Goal: Connect with others: Connect with other users

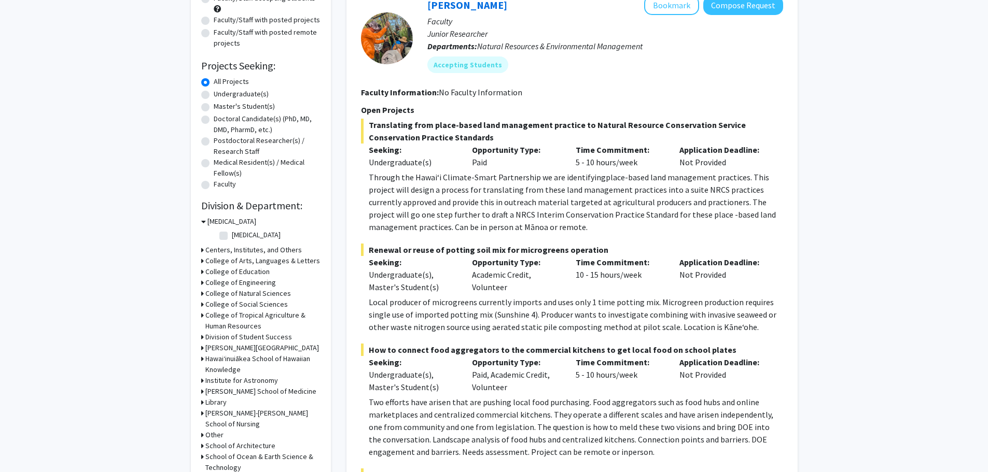
scroll to position [104, 0]
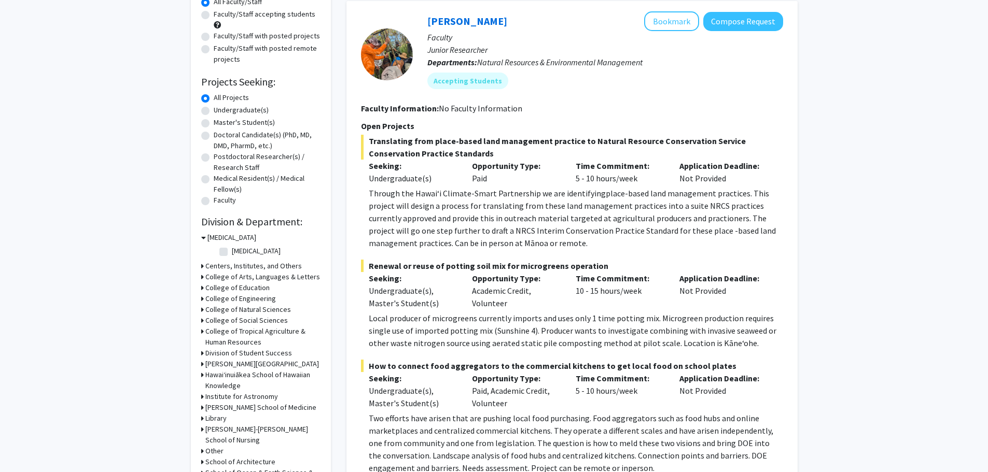
click at [214, 111] on label "Undergraduate(s)" at bounding box center [241, 110] width 55 height 11
click at [214, 111] on input "Undergraduate(s)" at bounding box center [217, 108] width 7 height 7
radio input "true"
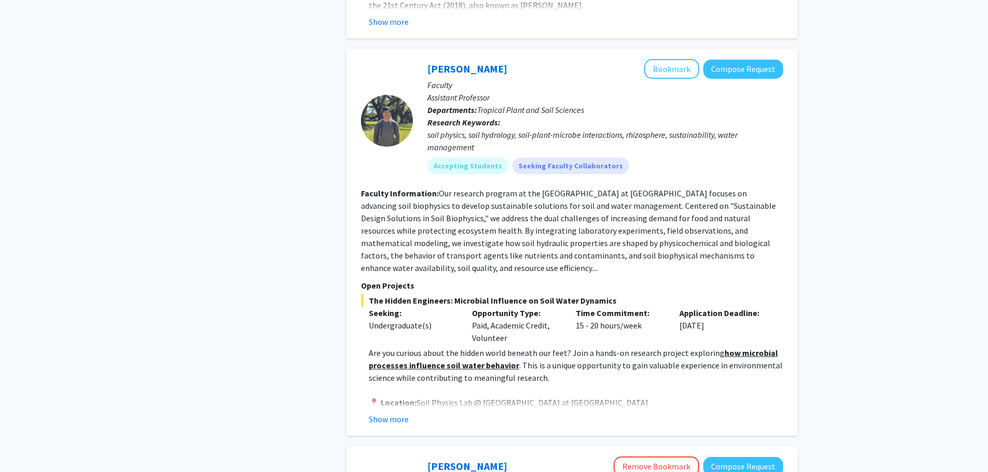
scroll to position [3630, 0]
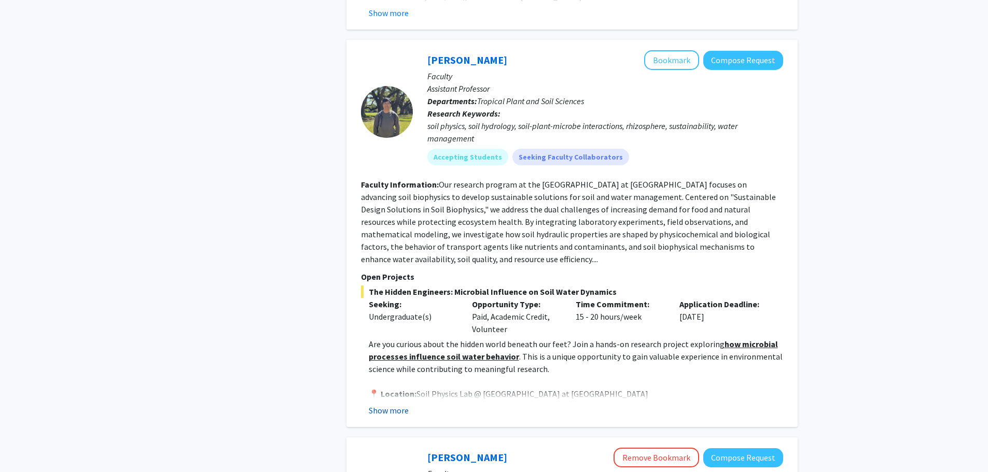
click at [399, 404] on button "Show more" at bounding box center [389, 410] width 40 height 12
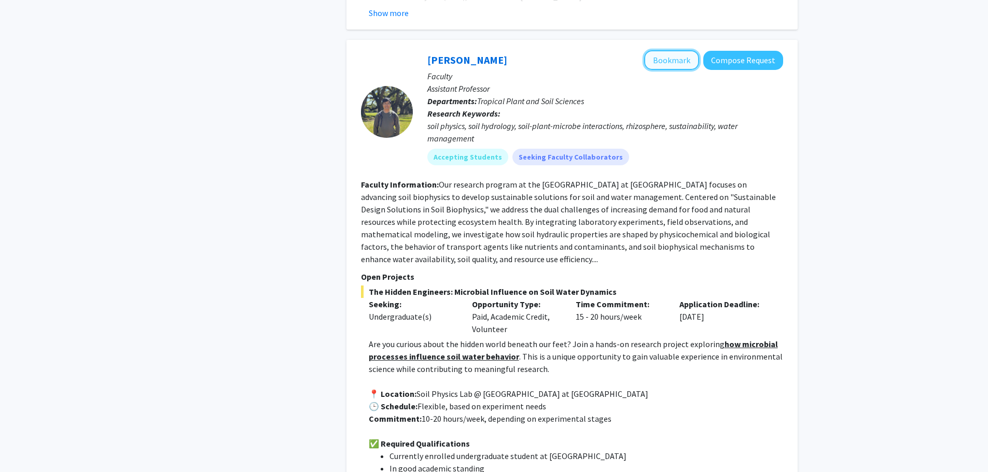
click at [654, 50] on button "Bookmark" at bounding box center [671, 60] width 55 height 20
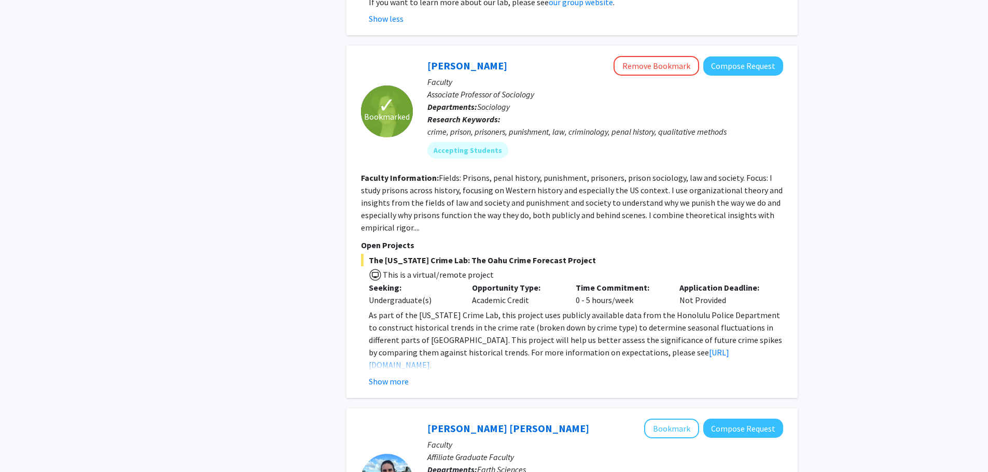
scroll to position [4304, 0]
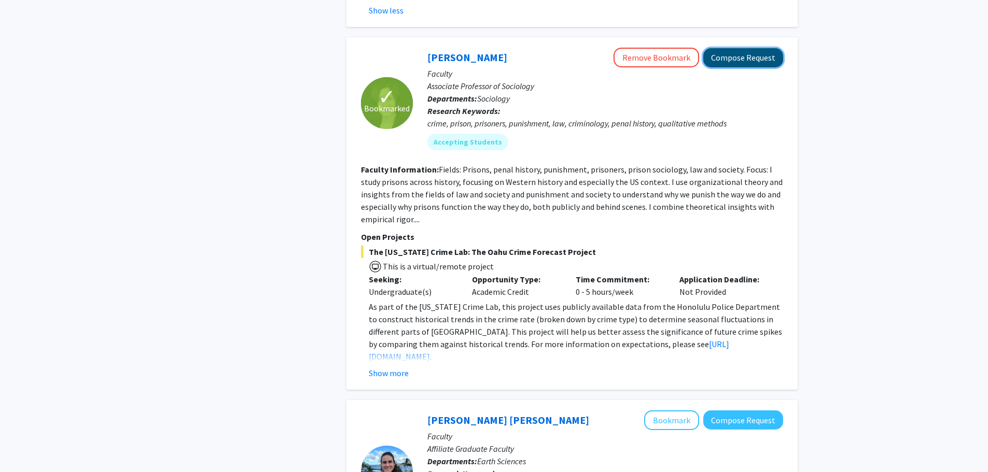
click at [738, 48] on button "Compose Request" at bounding box center [743, 57] width 80 height 19
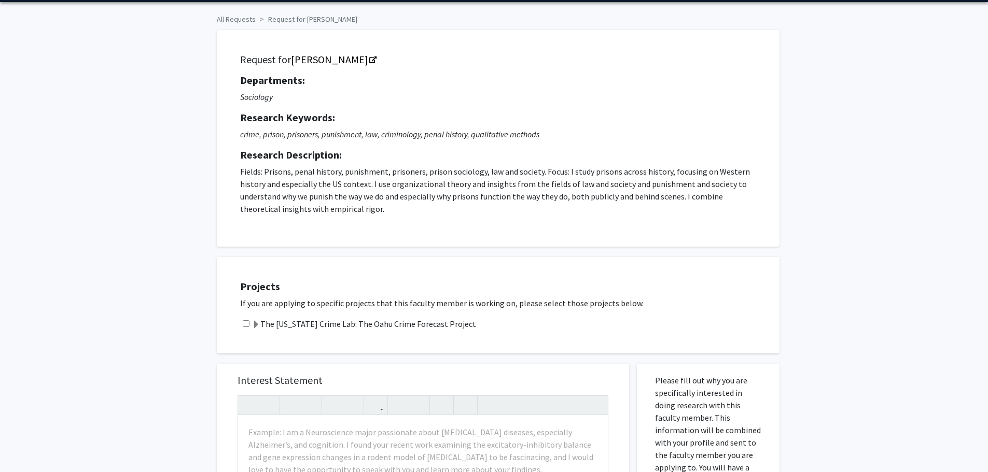
scroll to position [104, 0]
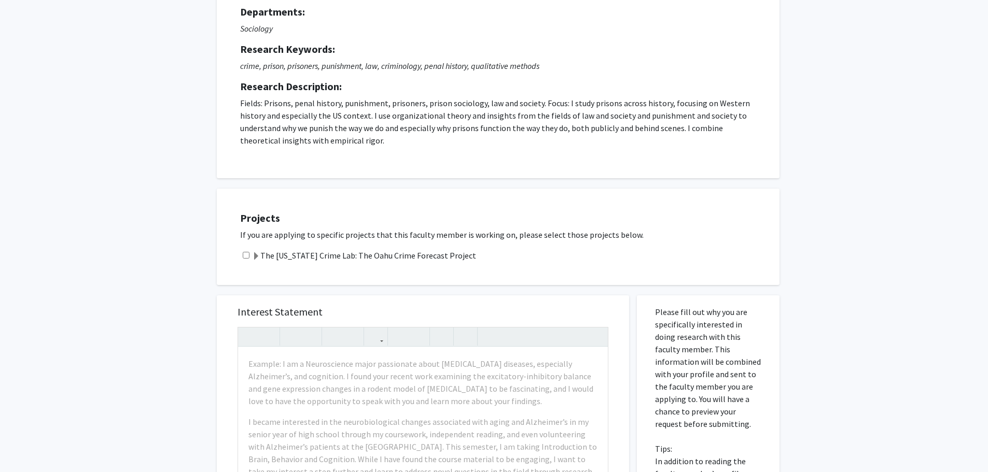
click at [246, 255] on input "checkbox" at bounding box center [246, 255] width 7 height 7
checkbox input "true"
click at [253, 256] on span at bounding box center [256, 257] width 8 height 8
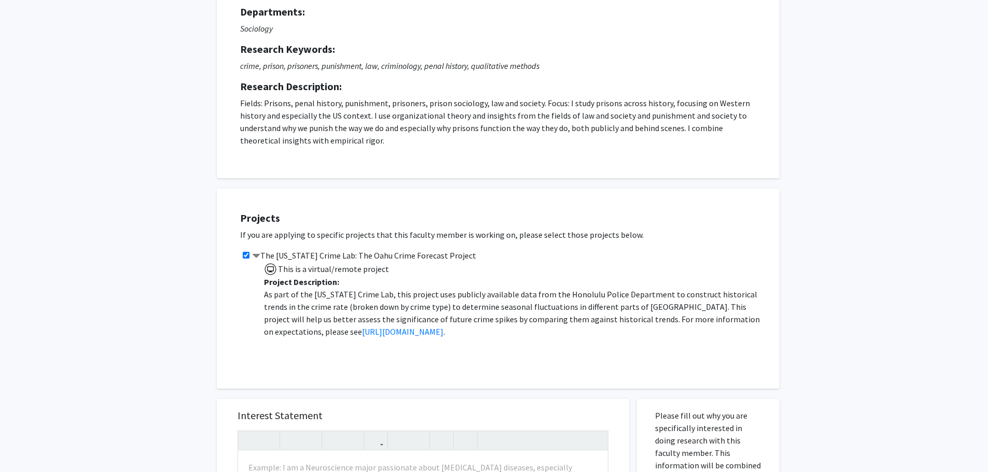
click at [253, 256] on span at bounding box center [256, 257] width 8 height 8
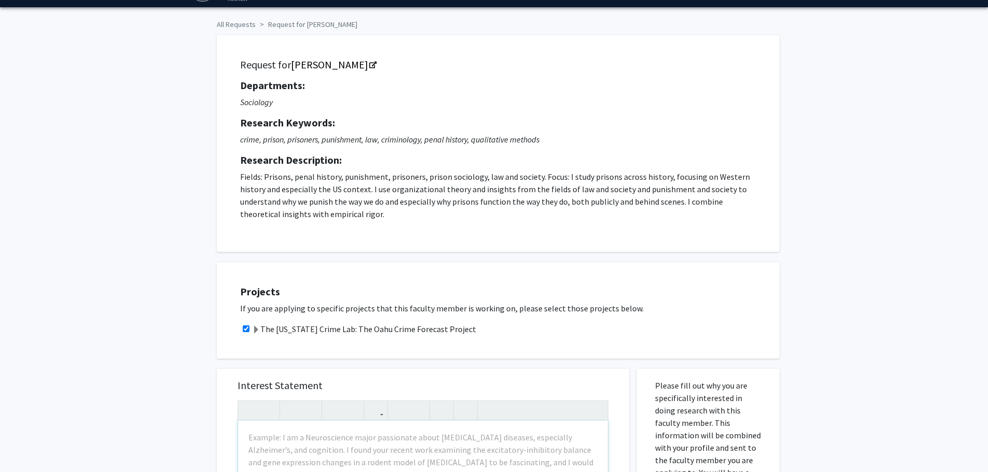
scroll to position [0, 0]
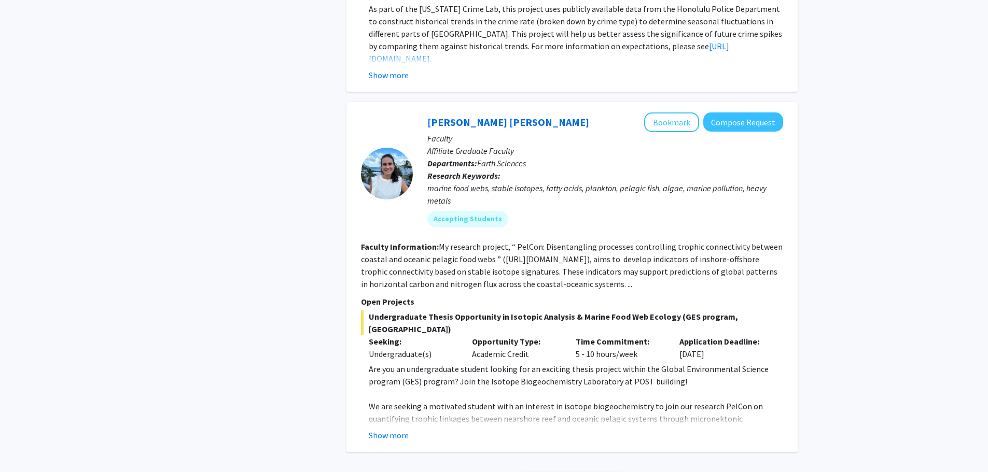
scroll to position [4356, 0]
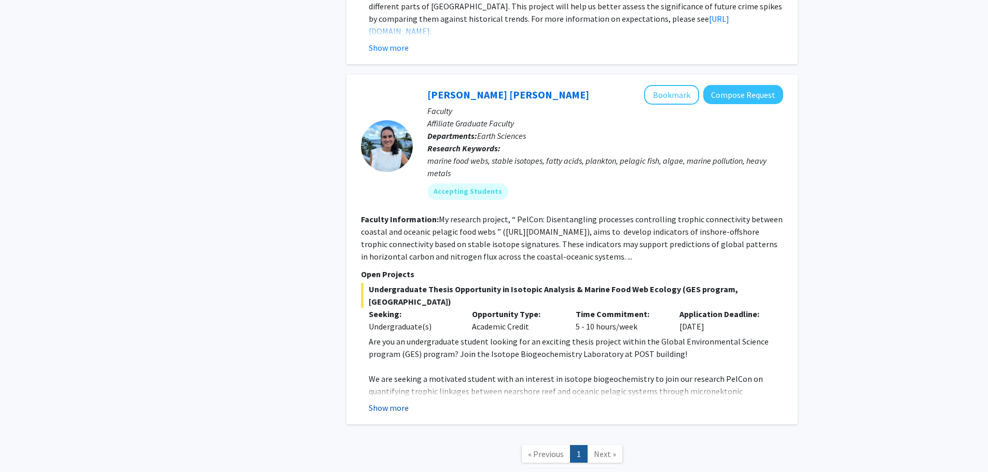
click at [399, 402] on button "Show more" at bounding box center [389, 408] width 40 height 12
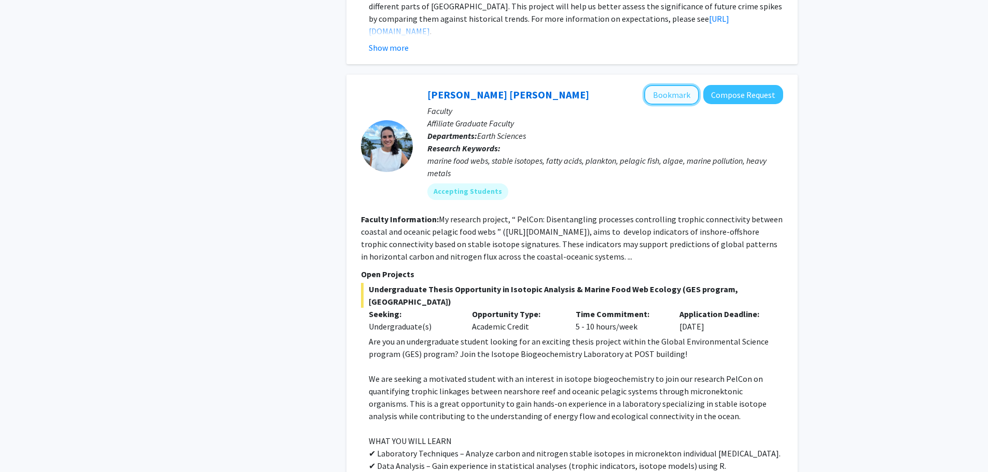
click at [675, 86] on button "Bookmark" at bounding box center [671, 95] width 55 height 20
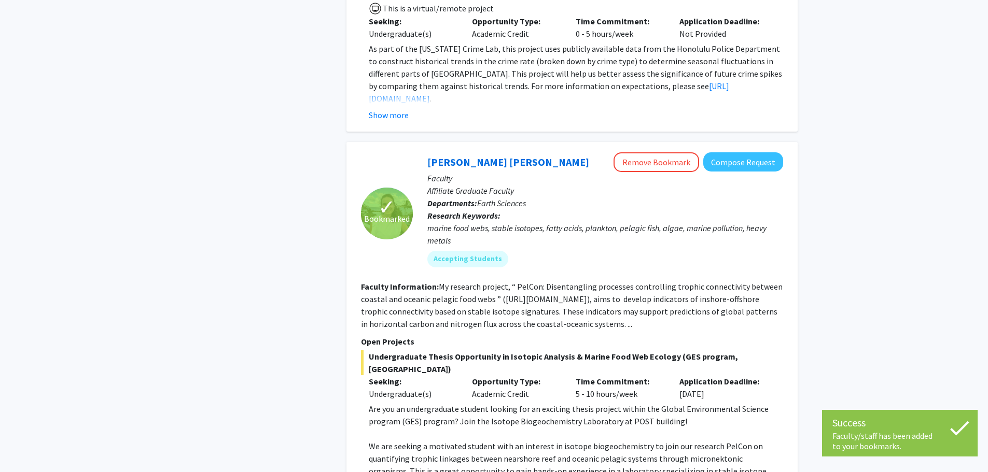
scroll to position [4105, 0]
